Goal: Find specific page/section: Find specific page/section

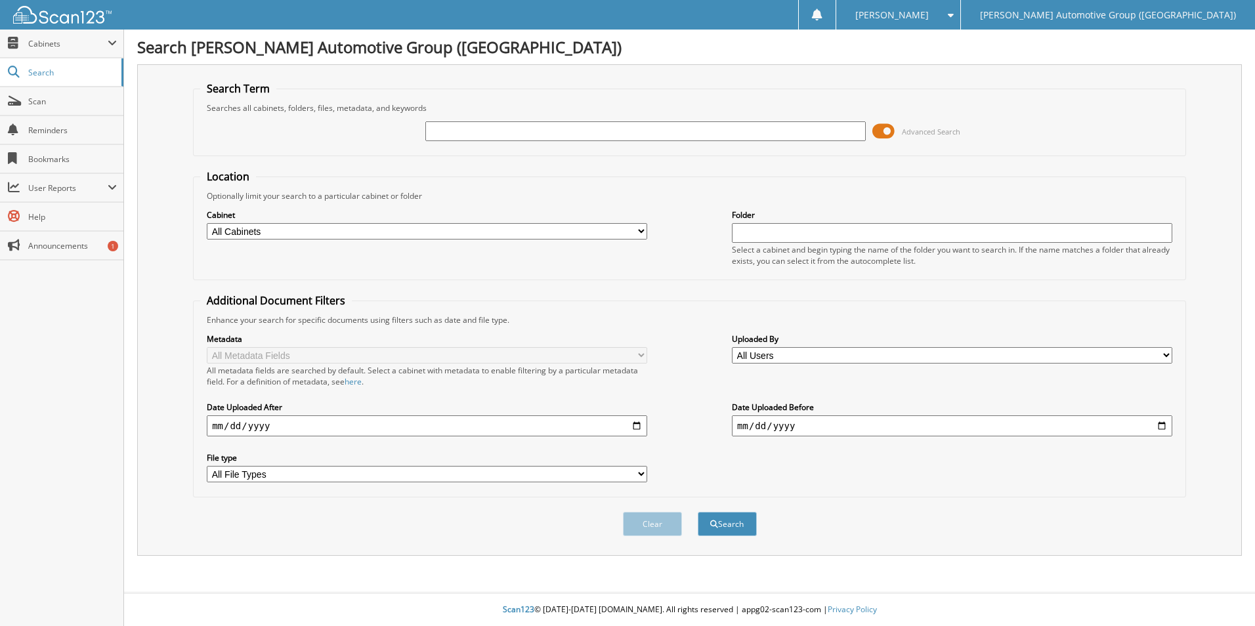
click at [585, 131] on input "text" at bounding box center [645, 131] width 440 height 20
type input "461847"
click at [698, 512] on button "Search" at bounding box center [727, 524] width 59 height 24
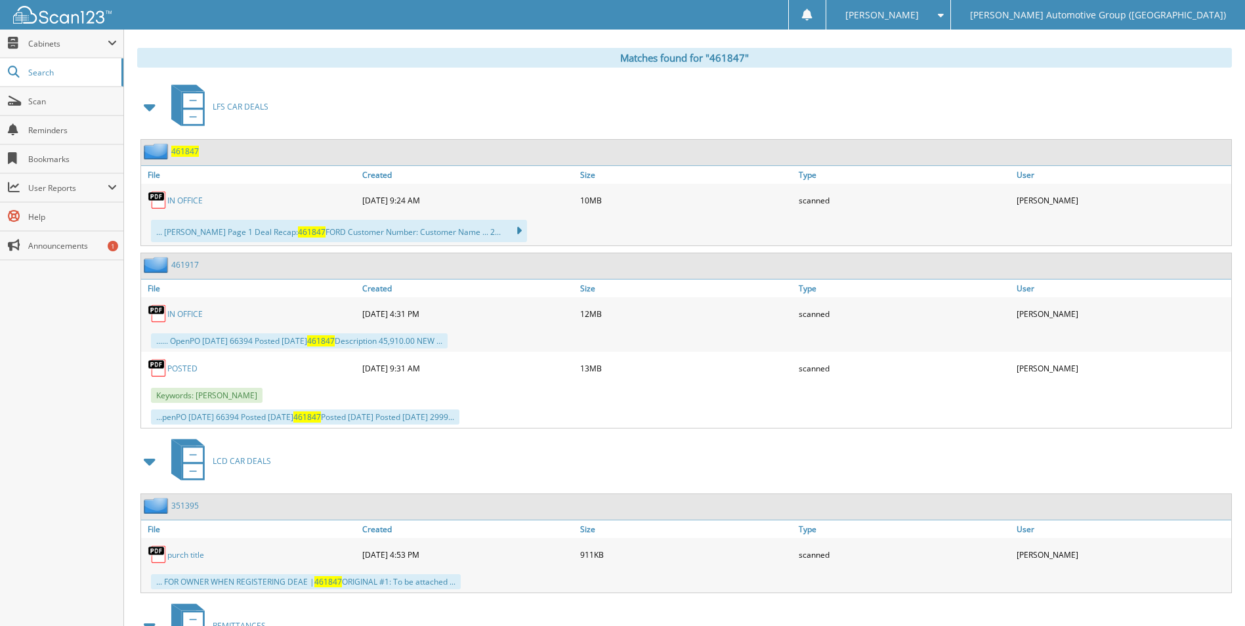
scroll to position [459, 0]
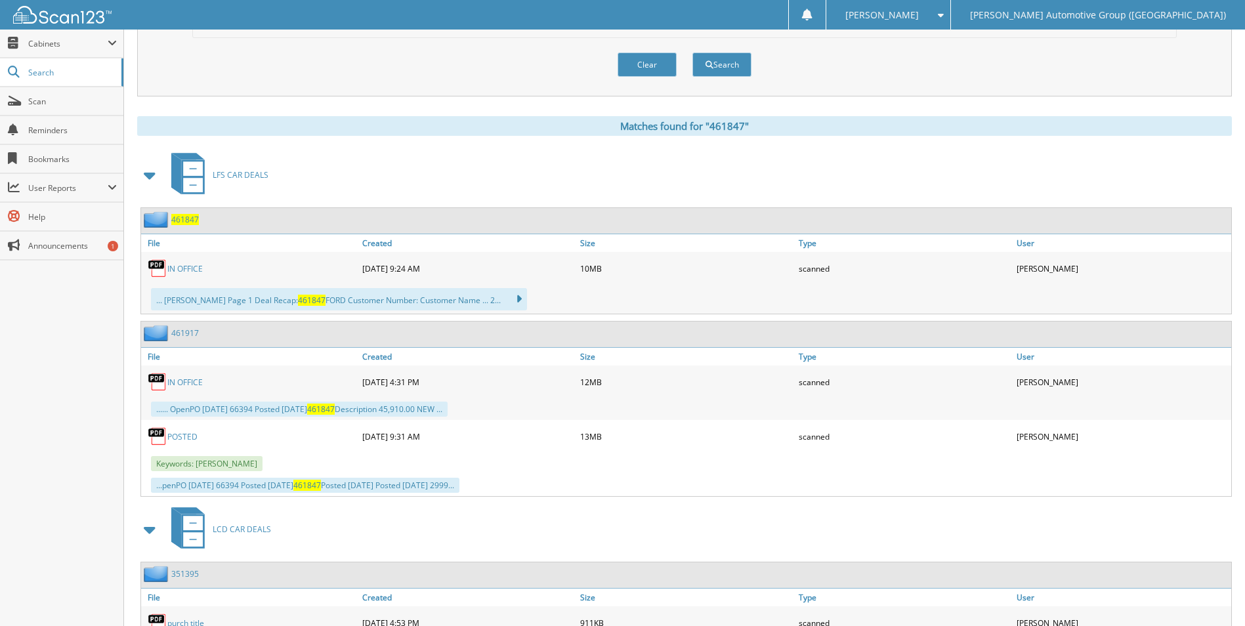
click at [195, 223] on span "461847" at bounding box center [185, 219] width 28 height 11
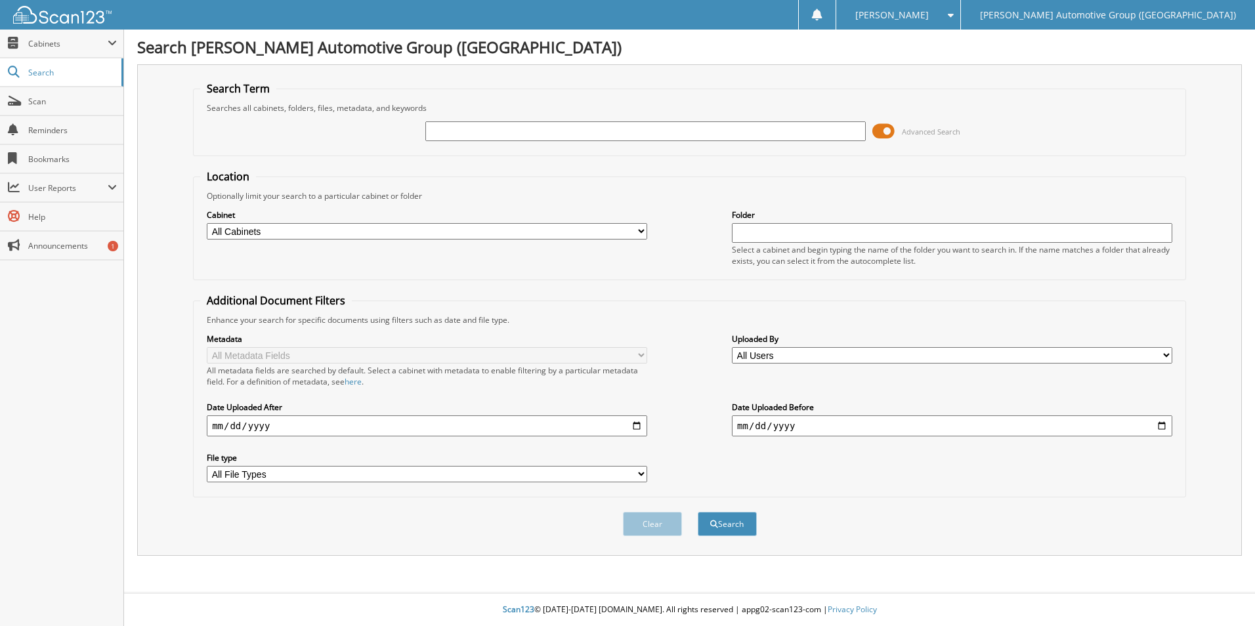
click at [496, 130] on input "text" at bounding box center [645, 131] width 440 height 20
type input "462534"
click at [698, 512] on button "Search" at bounding box center [727, 524] width 59 height 24
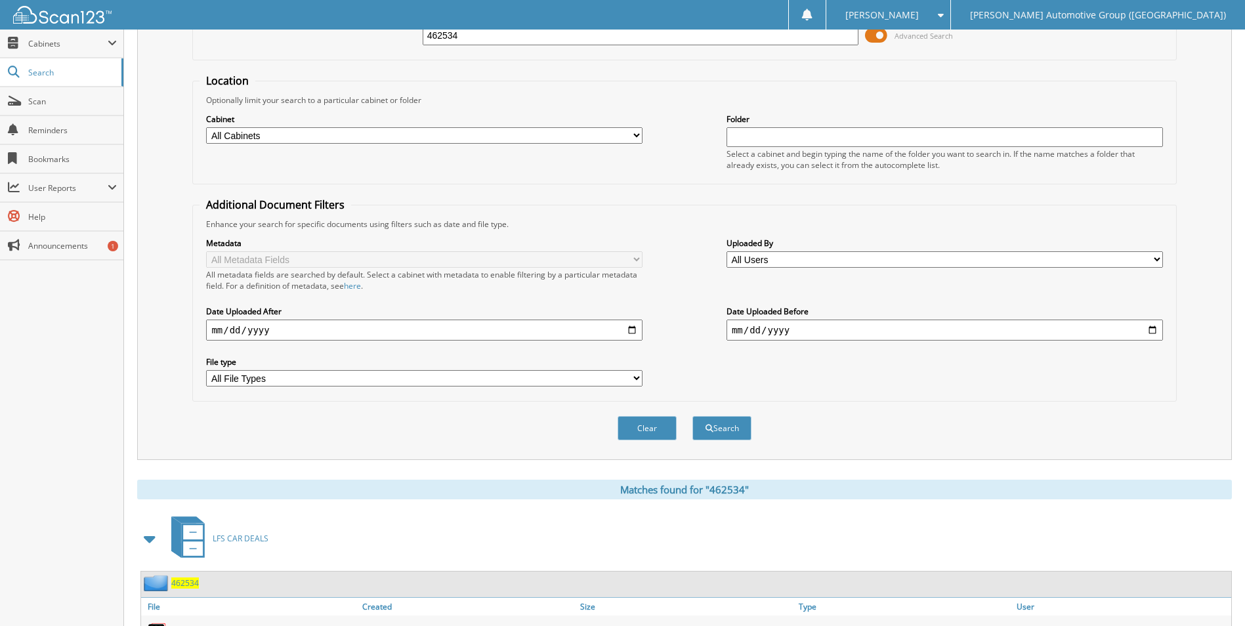
scroll to position [188, 0]
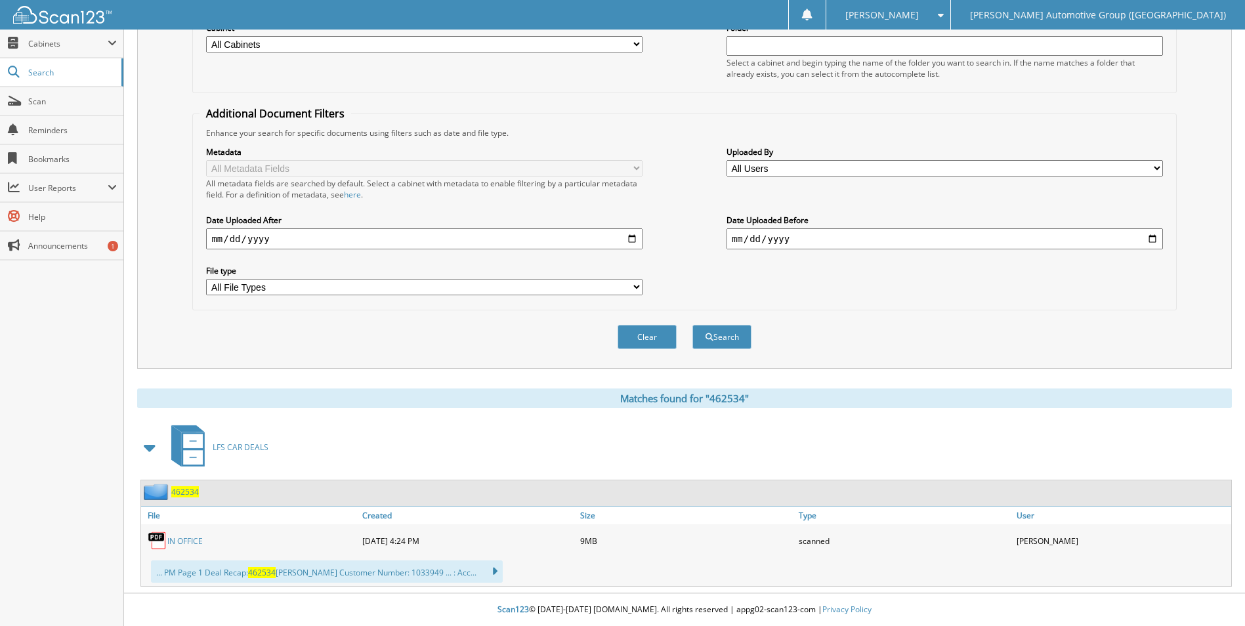
click at [202, 532] on div "IN OFFICE" at bounding box center [250, 541] width 218 height 26
click at [190, 531] on div "IN OFFICE" at bounding box center [250, 541] width 218 height 26
click at [182, 540] on link "IN OFFICE" at bounding box center [184, 541] width 35 height 11
